Goal: Use online tool/utility: Utilize a website feature to perform a specific function

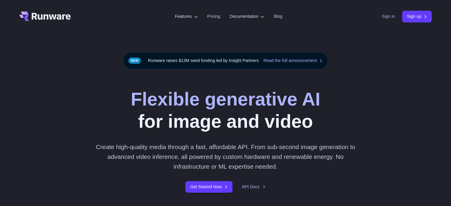
click at [387, 19] on link "Sign in" at bounding box center [388, 16] width 13 height 7
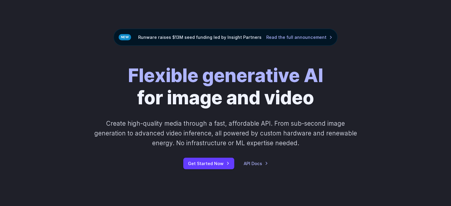
scroll to position [89, 0]
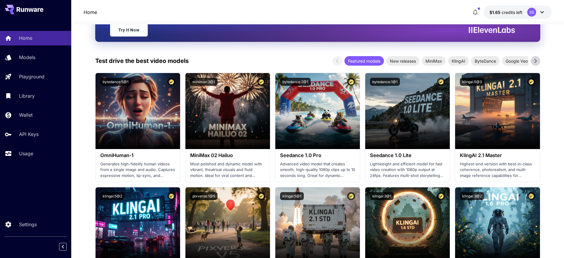
scroll to position [74, 0]
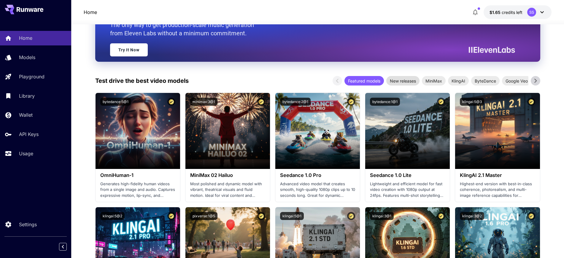
click at [403, 83] on span "New releases" at bounding box center [402, 81] width 33 height 6
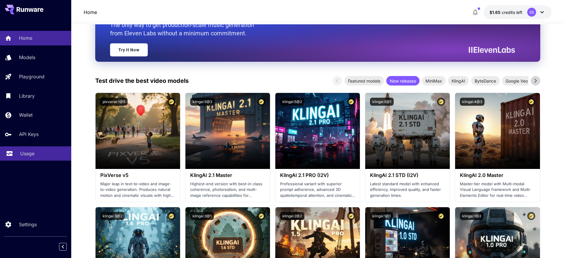
click at [23, 148] on link "Usage" at bounding box center [35, 153] width 71 height 15
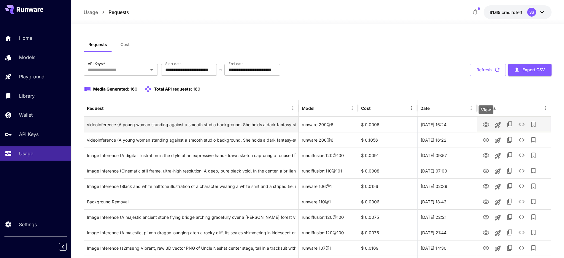
click at [487, 124] on icon "View" at bounding box center [486, 124] width 7 height 7
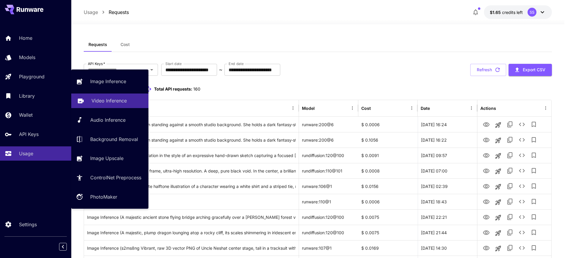
click at [98, 96] on link "Video Inference" at bounding box center [109, 100] width 77 height 15
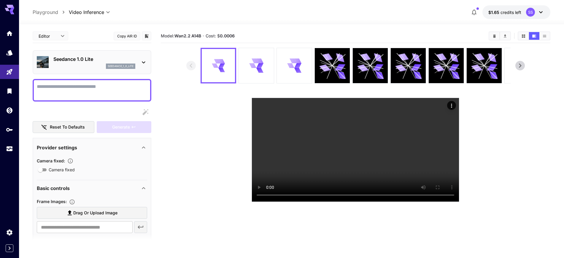
click at [73, 67] on div "seedance_1_0_lite" at bounding box center [94, 66] width 82 height 5
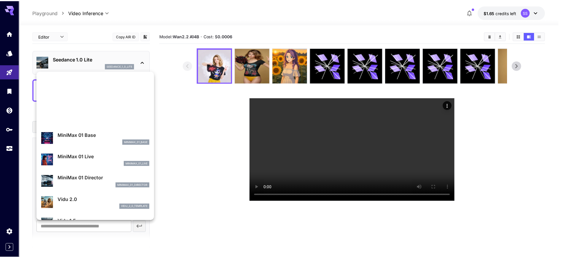
scroll to position [480, 0]
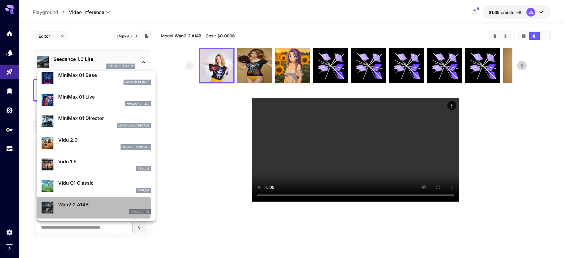
click at [79, 207] on p "Wan2.2 A14B" at bounding box center [104, 204] width 93 height 7
type input "**********"
type input "***"
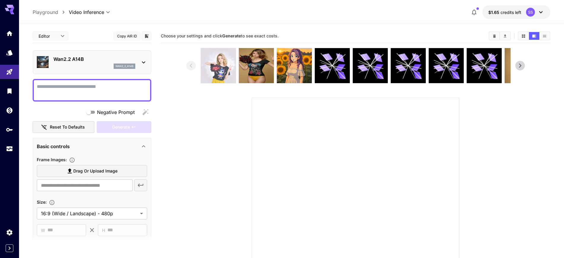
click at [219, 72] on img at bounding box center [218, 65] width 35 height 35
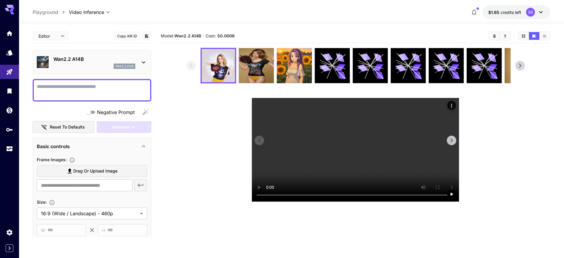
click at [347, 152] on video at bounding box center [355, 150] width 207 height 104
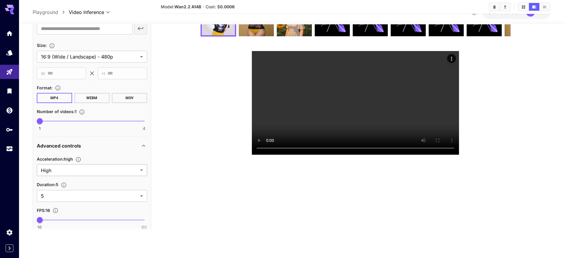
scroll to position [223, 0]
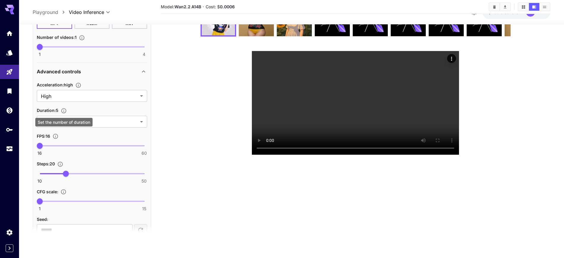
click at [65, 120] on div "Set the number of duration" at bounding box center [63, 122] width 57 height 9
click at [95, 123] on body "**********" at bounding box center [282, 105] width 564 height 305
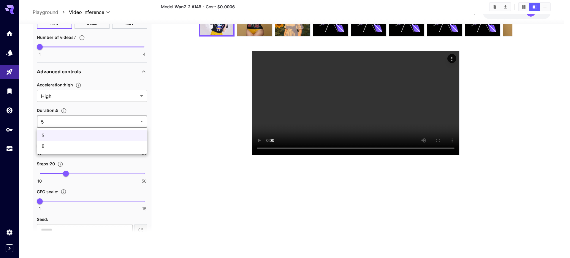
click at [95, 123] on div at bounding box center [285, 129] width 570 height 258
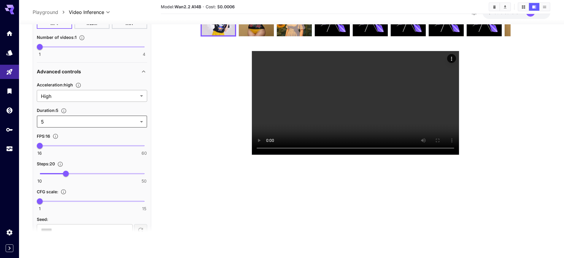
click at [63, 93] on body "**********" at bounding box center [282, 105] width 564 height 305
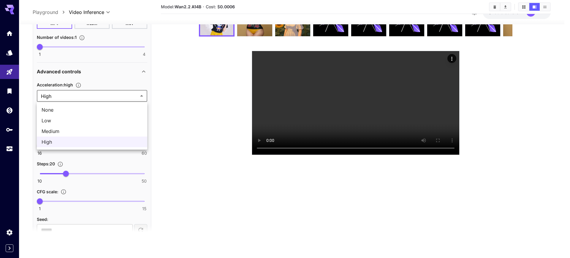
click at [63, 93] on div at bounding box center [285, 129] width 570 height 258
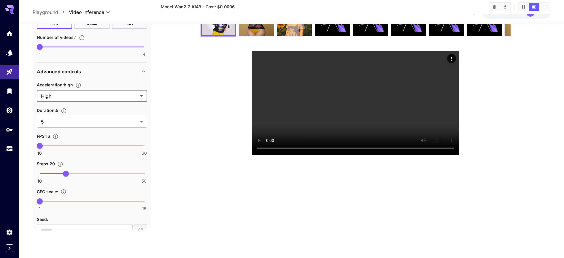
click at [77, 86] on icon "Set the acceleration level" at bounding box center [78, 85] width 5 height 5
click at [78, 86] on icon "Set the acceleration level" at bounding box center [78, 85] width 6 height 6
click at [62, 73] on p "Advanced controls" at bounding box center [59, 71] width 44 height 7
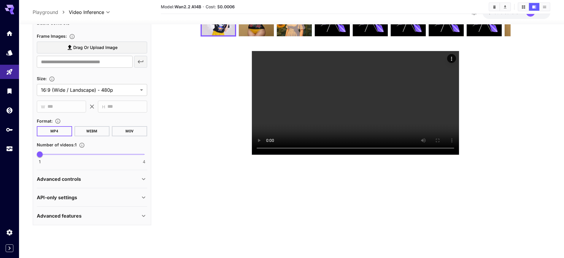
click at [64, 176] on p "Advanced controls" at bounding box center [59, 178] width 44 height 7
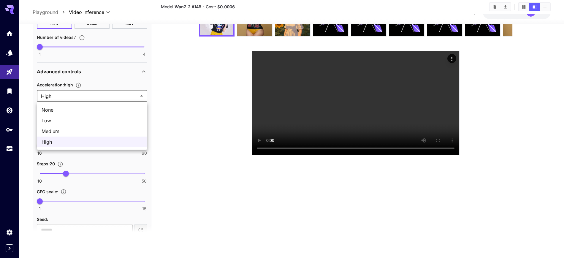
click at [61, 98] on body "**********" at bounding box center [285, 105] width 570 height 305
click at [63, 79] on div at bounding box center [285, 129] width 570 height 258
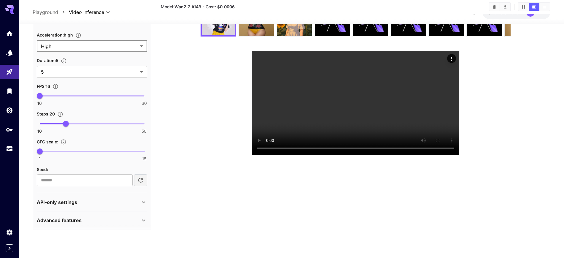
scroll to position [277, 0]
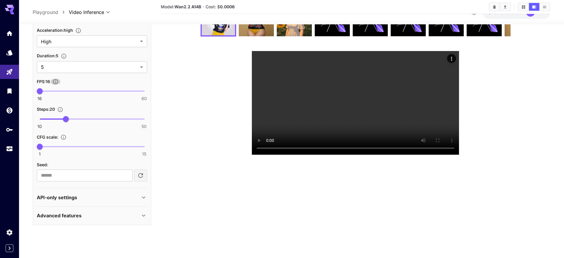
click at [58, 80] on icon "Set the fps" at bounding box center [56, 82] width 6 height 6
type input "**"
drag, startPoint x: 40, startPoint y: 95, endPoint x: 152, endPoint y: 94, distance: 111.9
click at [152, 94] on main "**********" at bounding box center [292, 113] width 518 height 263
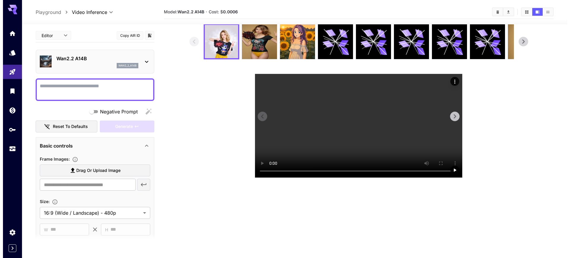
scroll to position [0, 0]
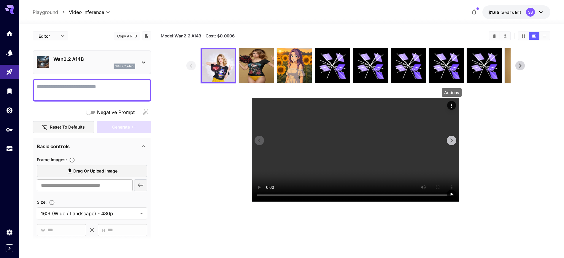
click at [453, 105] on icon "Actions" at bounding box center [452, 106] width 6 height 6
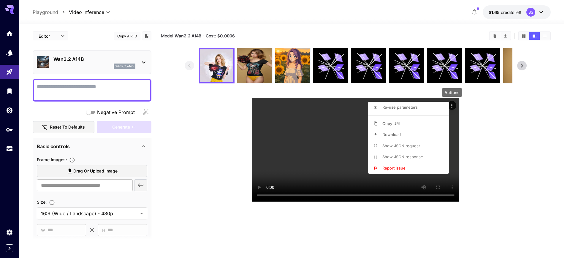
click at [413, 148] on p "Show JSON request" at bounding box center [400, 146] width 37 height 6
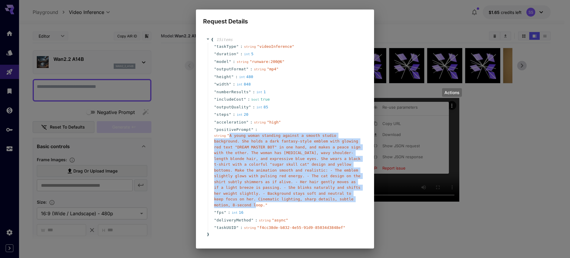
drag, startPoint x: 229, startPoint y: 135, endPoint x: 307, endPoint y: 202, distance: 102.3
click at [307, 202] on div "string " A young woman standing against a smooth studio background. She holds a…" at bounding box center [287, 170] width 147 height 75
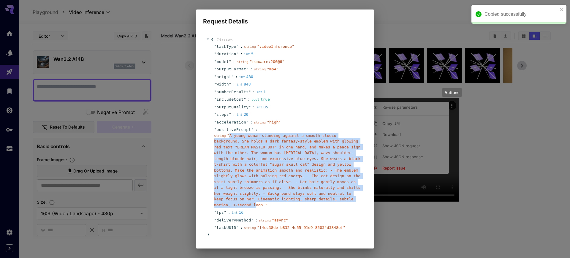
copy span "A young woman standing against a smooth studio background. She holds a dark fan…"
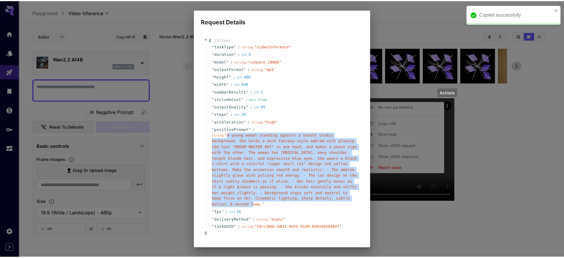
scroll to position [19, 0]
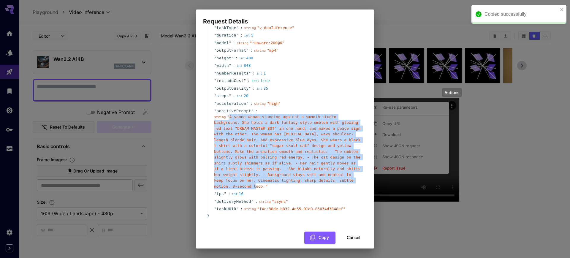
click at [343, 231] on button "Cancel" at bounding box center [353, 237] width 27 height 12
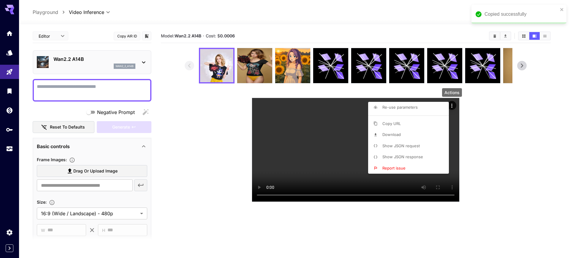
click at [80, 85] on div at bounding box center [285, 129] width 570 height 258
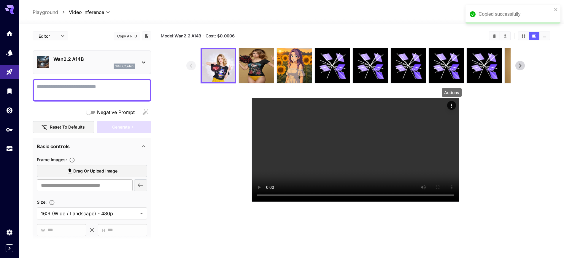
click at [84, 92] on textarea "Negative Prompt" at bounding box center [92, 90] width 110 height 14
paste textarea "**********"
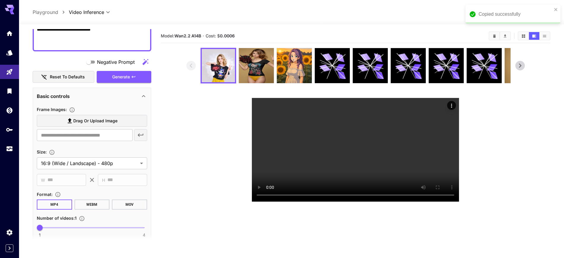
scroll to position [111, 0]
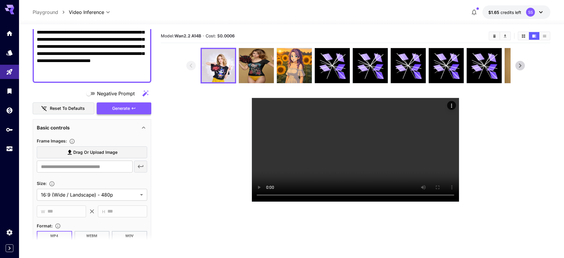
type textarea "**********"
click at [119, 104] on div "Generate" at bounding box center [124, 108] width 55 height 12
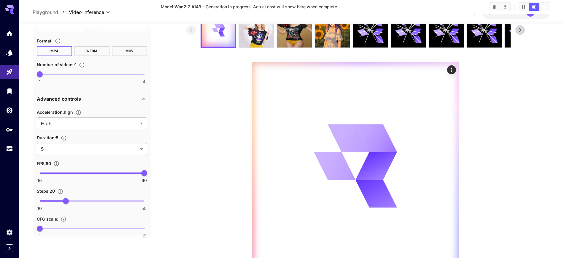
scroll to position [0, 0]
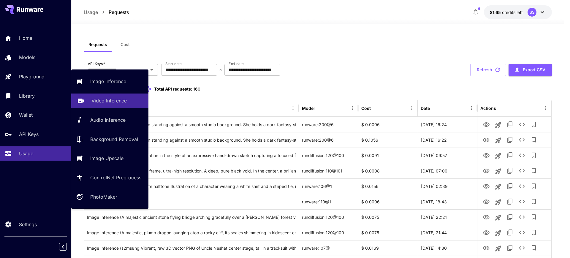
click at [105, 97] on p "Video Inference" at bounding box center [108, 100] width 35 height 7
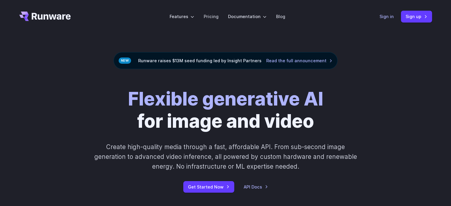
click at [386, 18] on link "Sign in" at bounding box center [387, 16] width 14 height 7
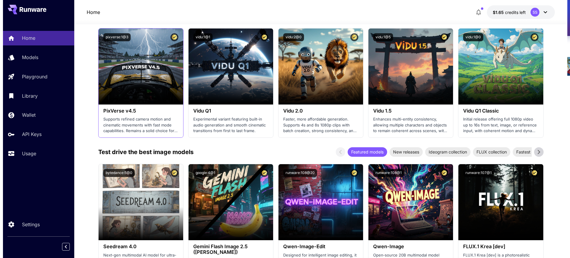
scroll to position [482, 0]
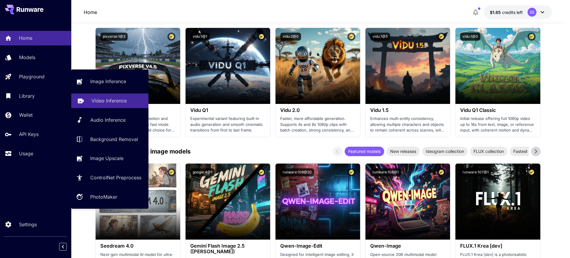
click at [115, 98] on p "Video Inference" at bounding box center [108, 100] width 35 height 7
